Goal: Navigation & Orientation: Find specific page/section

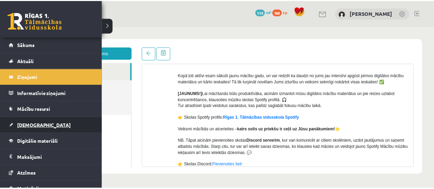
scroll to position [39, 0]
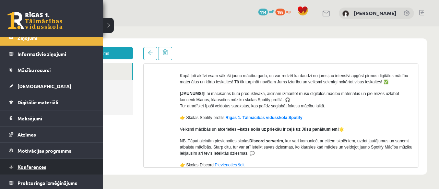
click at [23, 168] on span "Konferences" at bounding box center [32, 167] width 29 height 6
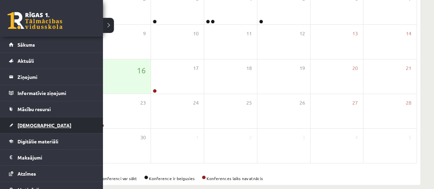
click at [31, 125] on span "[DEMOGRAPHIC_DATA]" at bounding box center [45, 125] width 54 height 6
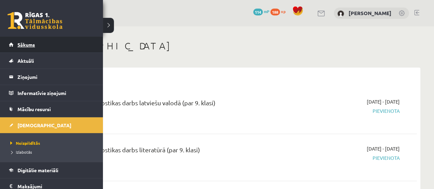
click at [51, 45] on link "Sākums" at bounding box center [51, 45] width 85 height 16
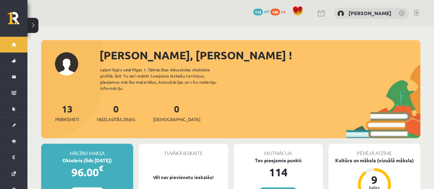
click at [416, 11] on link at bounding box center [416, 12] width 5 height 5
